Goal: Navigation & Orientation: Find specific page/section

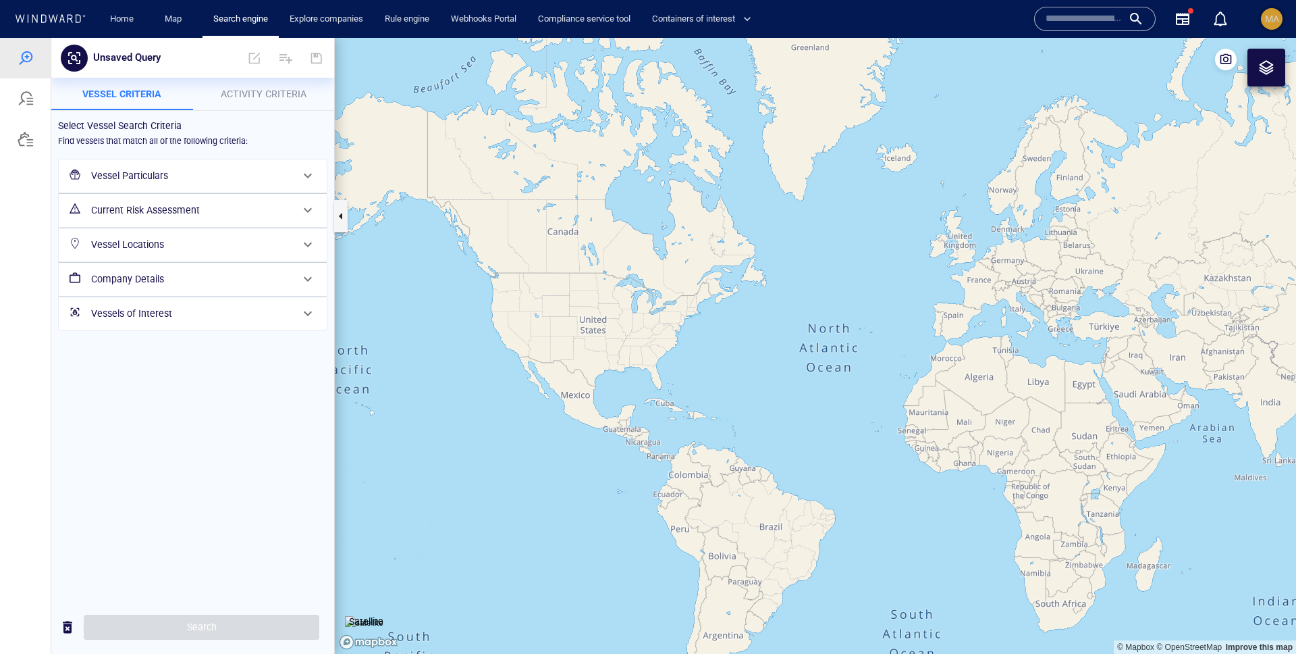
click at [1274, 22] on span "MA" at bounding box center [1272, 19] width 14 height 11
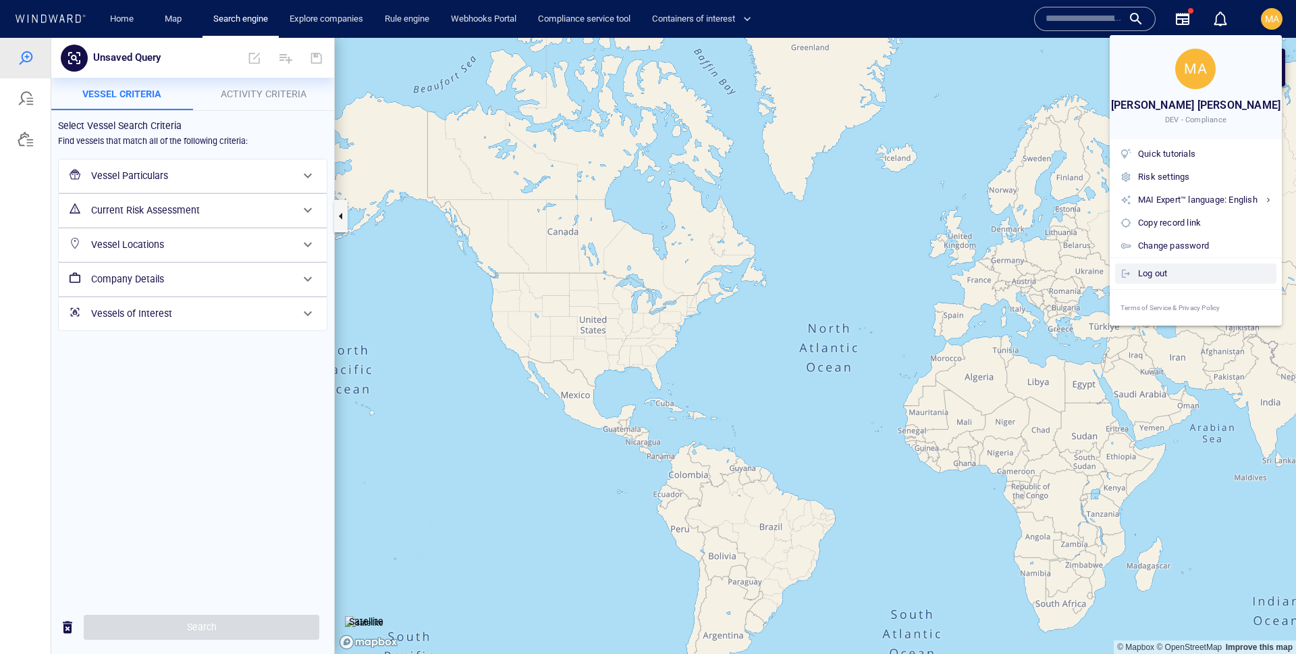
click at [1153, 279] on div "Log out" at bounding box center [1204, 273] width 133 height 15
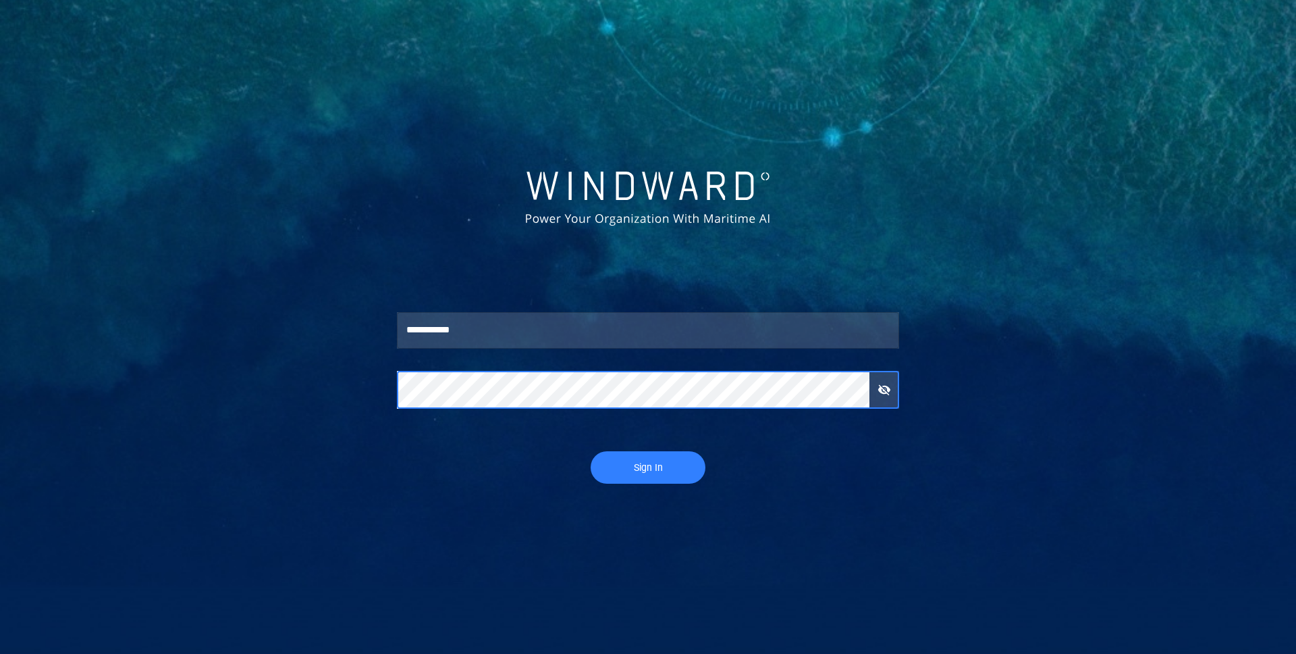
type input "******"
click at [639, 472] on span "Sign In" at bounding box center [648, 467] width 88 height 17
